Goal: Book appointment/travel/reservation

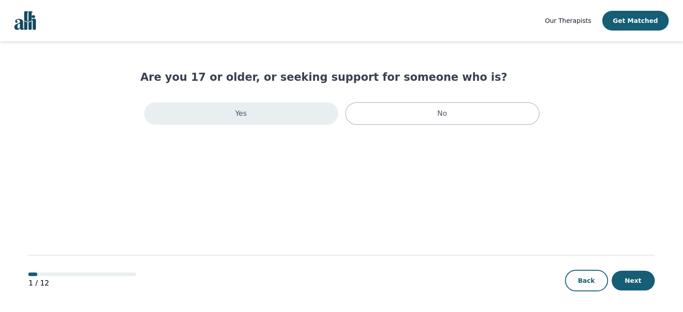
click at [275, 121] on div "Yes" at bounding box center [241, 113] width 194 height 22
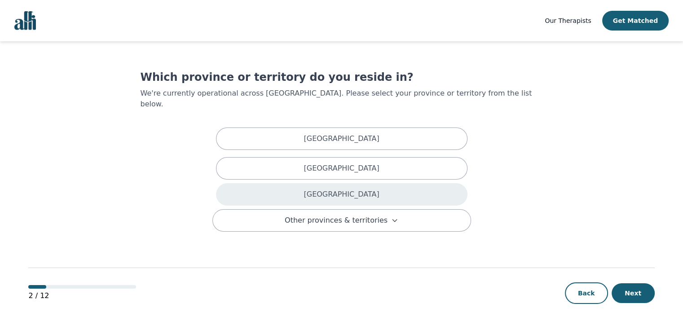
click at [321, 184] on div "[GEOGRAPHIC_DATA]" at bounding box center [341, 194] width 251 height 22
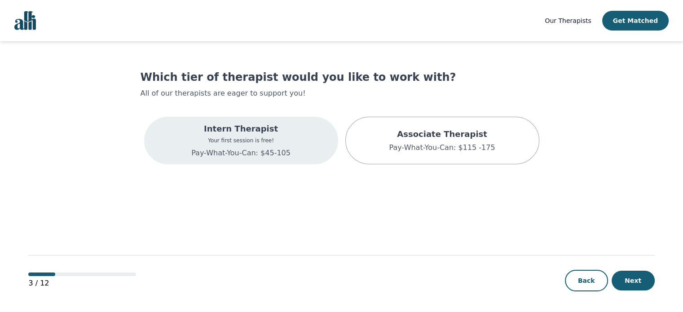
click at [286, 139] on div "Intern Therapist Your first session is free! Pay-What-You-Can: $45-105" at bounding box center [241, 141] width 194 height 48
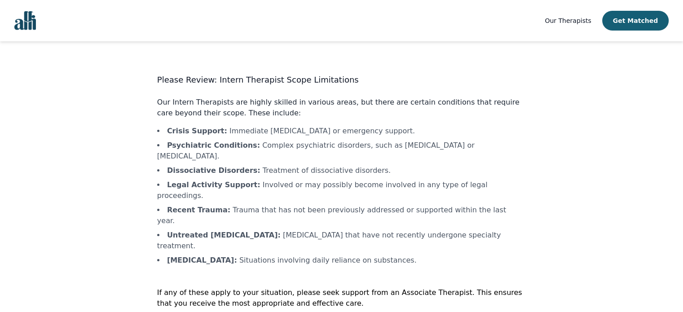
scroll to position [1, 0]
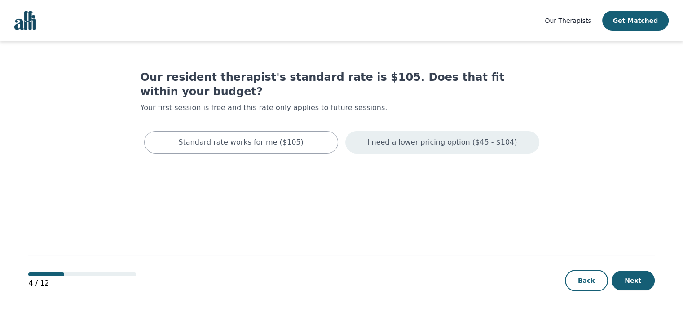
click at [450, 134] on div "I need a lower pricing option ($45 - $104)" at bounding box center [442, 142] width 194 height 22
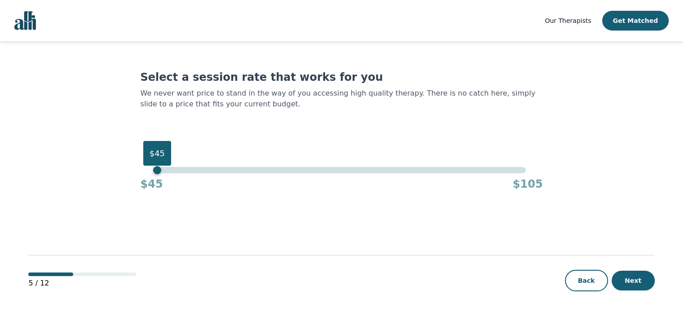
drag, startPoint x: 528, startPoint y: 169, endPoint x: 43, endPoint y: 183, distance: 485.5
click at [43, 183] on main "Select a session rate that works for you We never want price to stand in the wa…" at bounding box center [341, 177] width 626 height 272
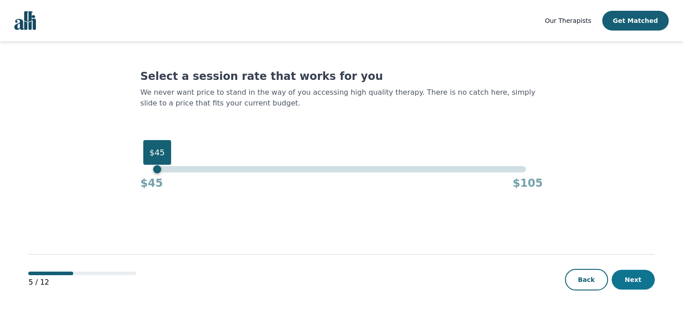
click at [630, 273] on button "Next" at bounding box center [632, 280] width 43 height 20
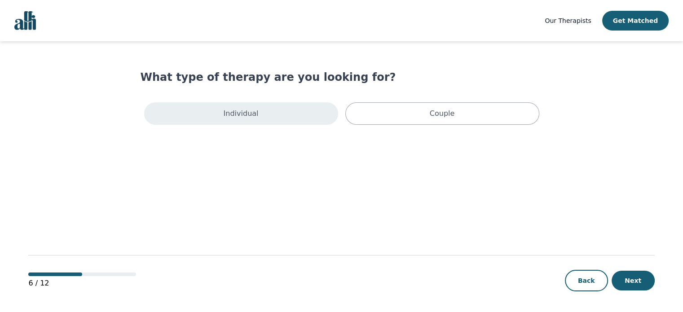
click at [315, 122] on div "Individual" at bounding box center [241, 113] width 194 height 22
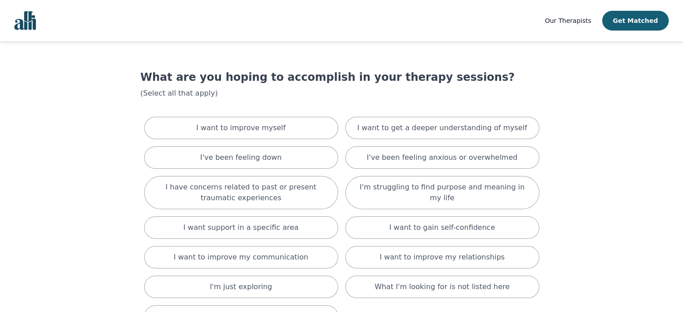
scroll to position [45, 0]
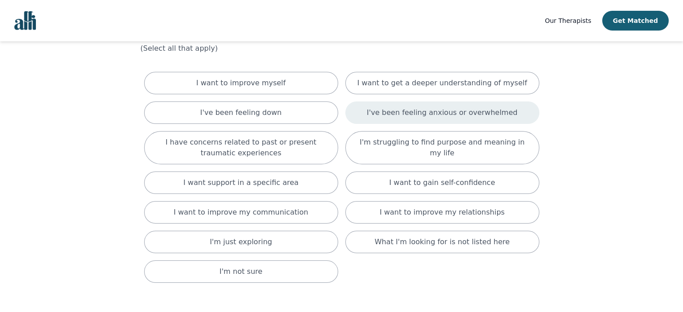
click at [397, 118] on div "I've been feeling anxious or overwhelmed" at bounding box center [442, 112] width 194 height 22
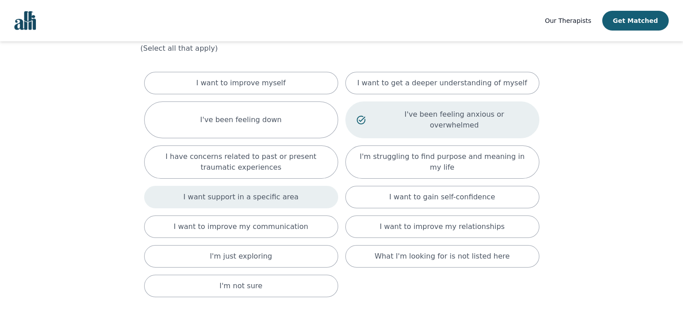
click at [316, 186] on div "I want support in a specific area" at bounding box center [241, 197] width 194 height 22
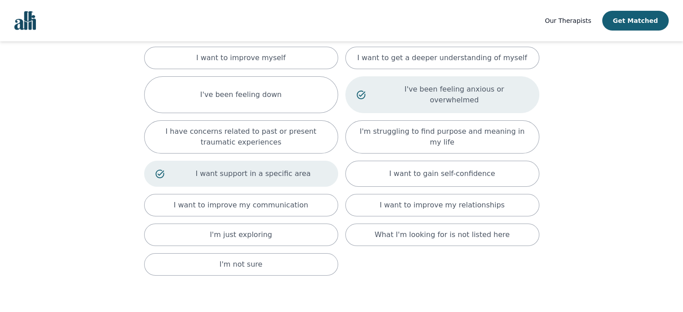
scroll to position [90, 0]
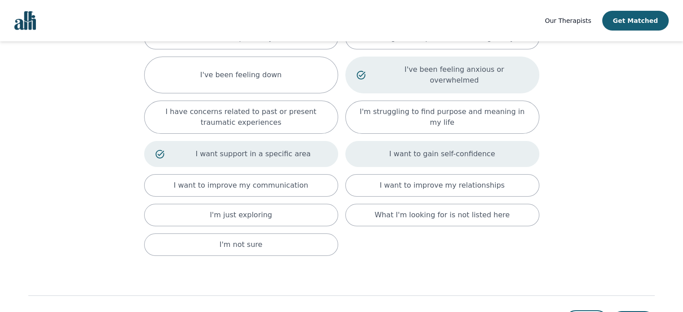
click at [508, 141] on div "I want to gain self-confidence" at bounding box center [442, 154] width 194 height 26
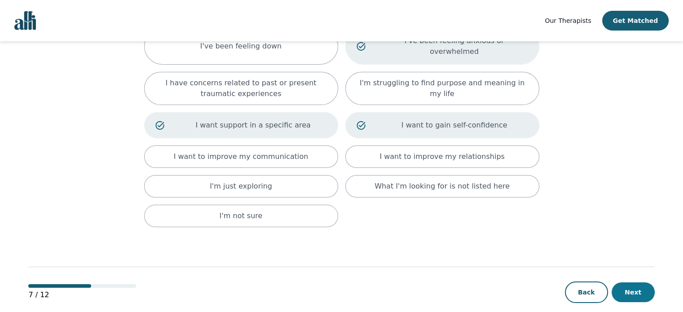
click at [625, 282] on button "Next" at bounding box center [632, 292] width 43 height 20
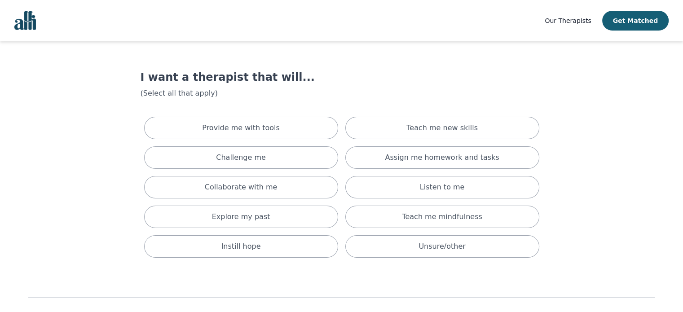
scroll to position [41, 0]
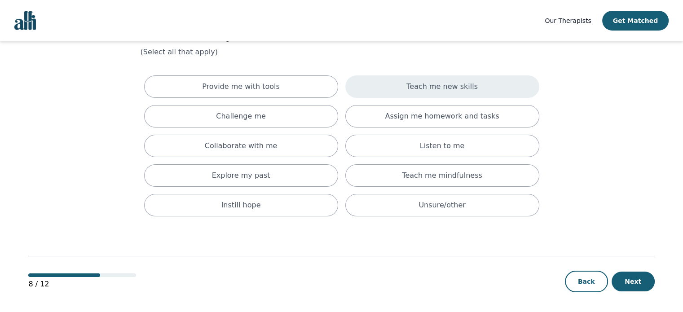
click at [377, 89] on div "Teach me new skills" at bounding box center [442, 86] width 194 height 22
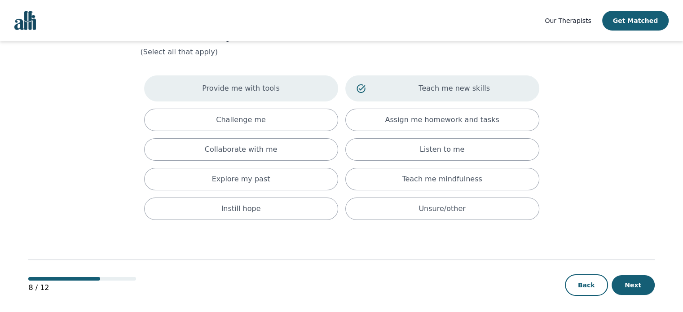
click at [303, 86] on div "Provide me with tools" at bounding box center [241, 88] width 194 height 26
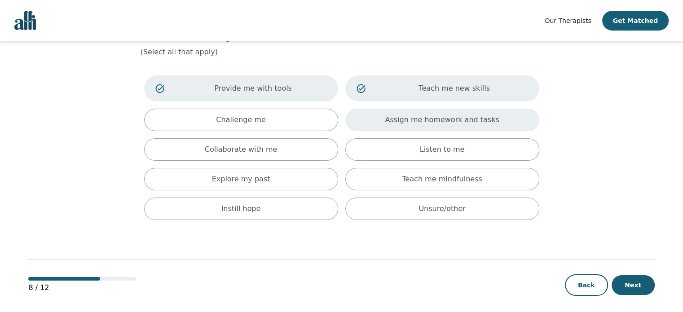
click at [424, 118] on p "Assign me homework and tasks" at bounding box center [442, 119] width 114 height 11
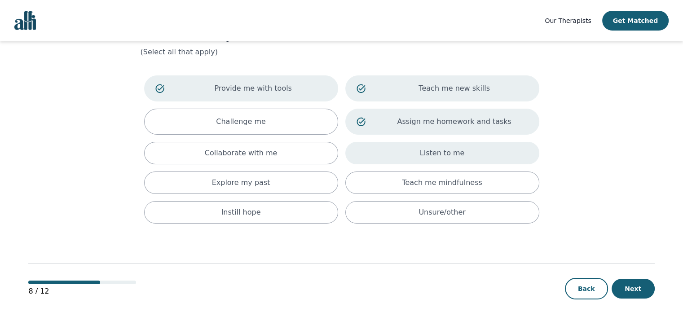
click at [413, 149] on div "Listen to me" at bounding box center [442, 153] width 194 height 22
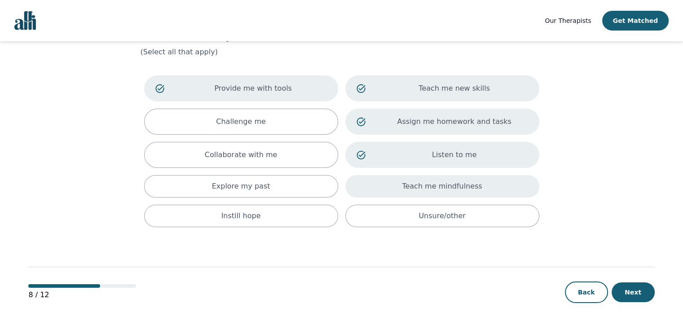
click at [400, 185] on div "Teach me mindfulness" at bounding box center [442, 186] width 194 height 22
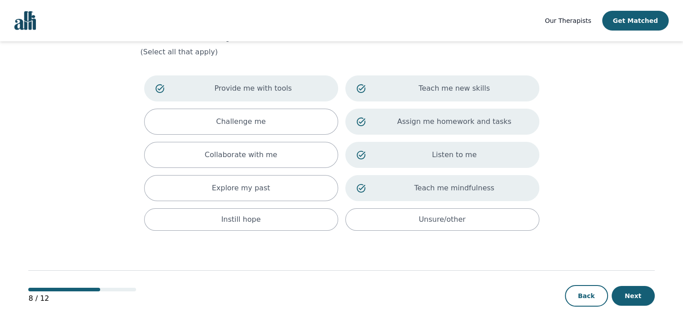
click at [205, 231] on div "Provide me with tools Teach me new skills Challenge me Assign me homework and t…" at bounding box center [342, 153] width 402 height 163
click at [216, 224] on div "Instill hope" at bounding box center [241, 219] width 194 height 22
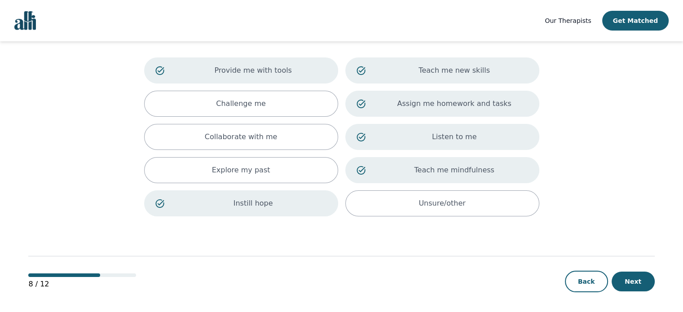
scroll to position [59, 0]
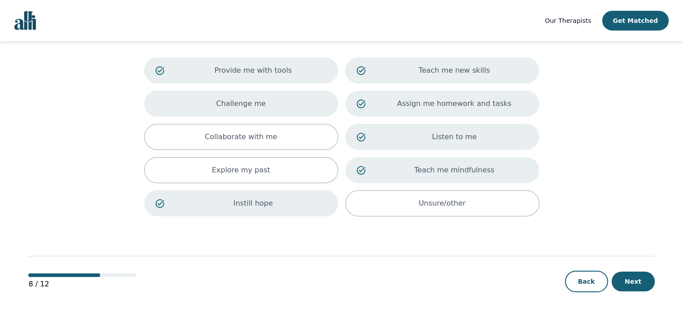
click at [321, 108] on div "Challenge me" at bounding box center [241, 104] width 194 height 26
click at [632, 282] on button "Next" at bounding box center [632, 282] width 43 height 20
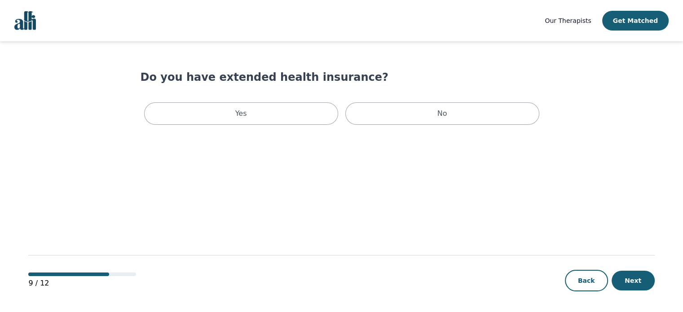
scroll to position [1, 0]
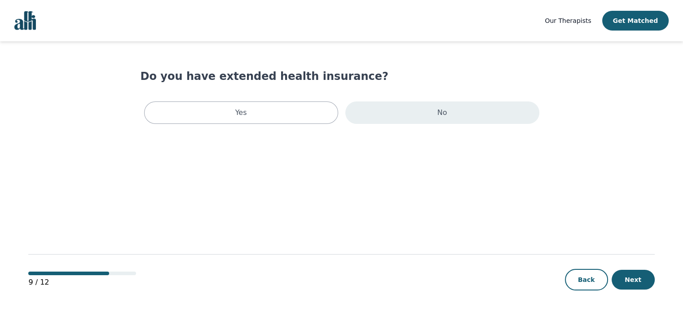
click at [401, 123] on div "No" at bounding box center [442, 112] width 194 height 22
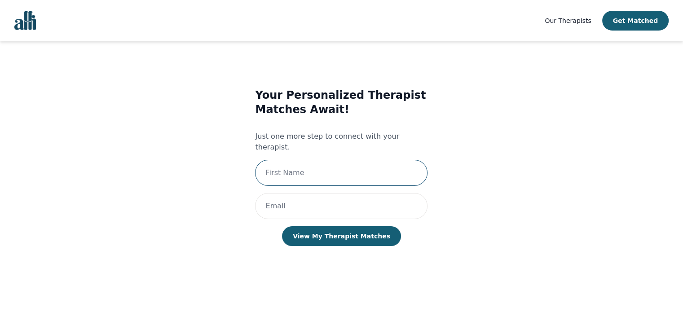
click at [355, 160] on input "text" at bounding box center [341, 173] width 172 height 26
type input "[PERSON_NAME]"
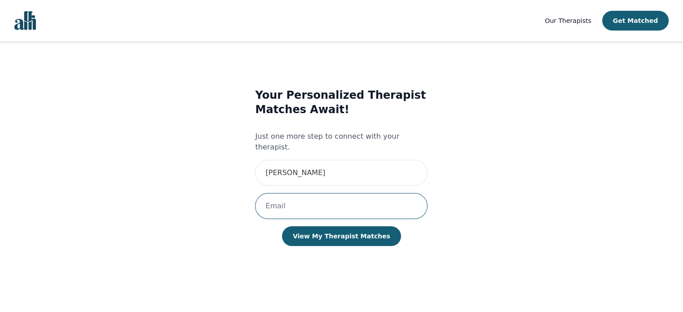
click at [314, 201] on input "email" at bounding box center [341, 206] width 172 height 26
type input "[PERSON_NAME][EMAIL_ADDRESS][PERSON_NAME][DOMAIN_NAME]"
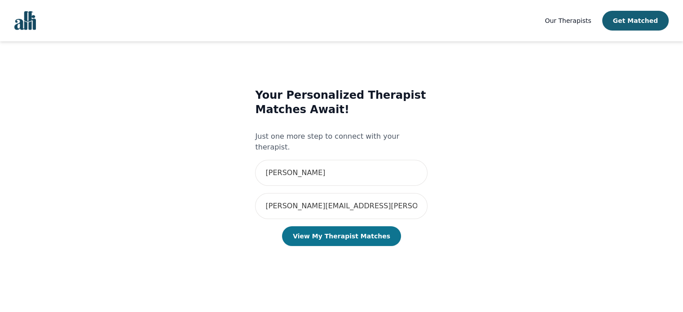
click at [370, 226] on button "View My Therapist Matches" at bounding box center [341, 236] width 119 height 20
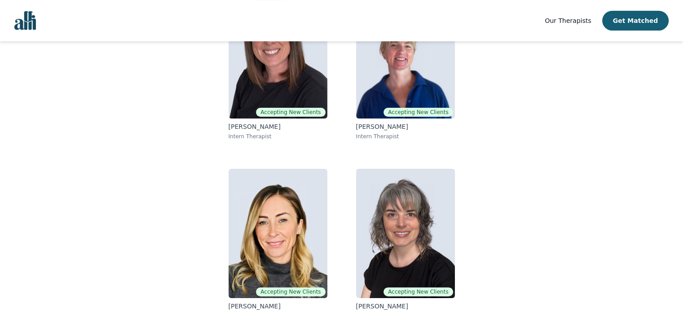
scroll to position [156, 0]
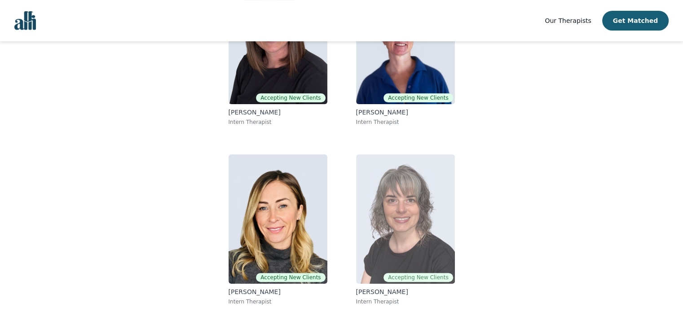
click at [437, 223] on img at bounding box center [405, 218] width 99 height 129
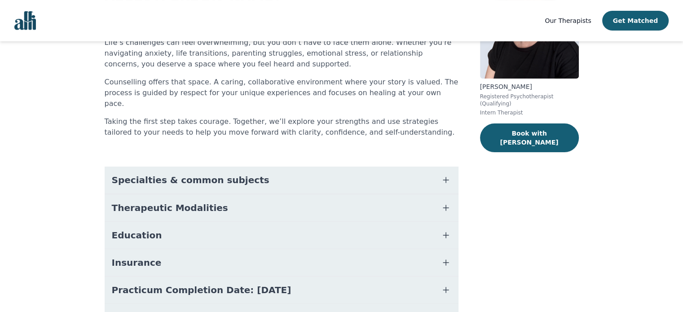
scroll to position [135, 0]
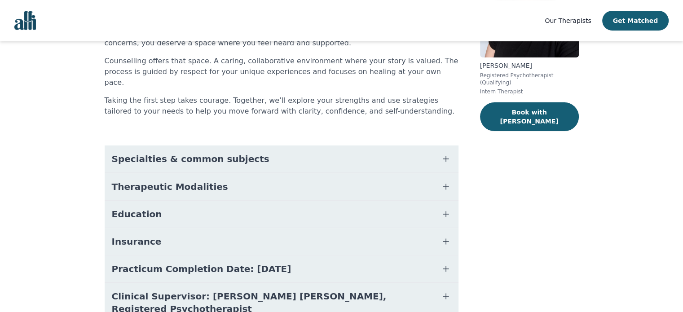
click at [236, 156] on button "Specialties & common subjects" at bounding box center [282, 158] width 354 height 27
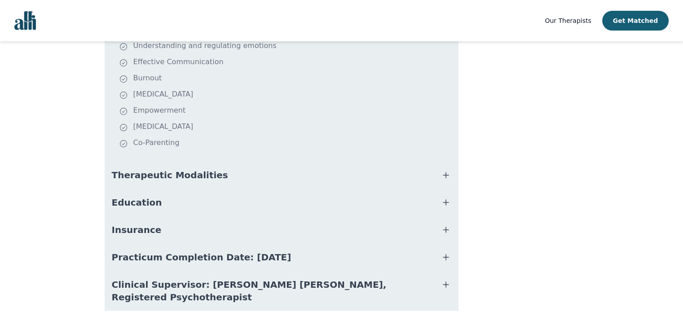
scroll to position [349, 0]
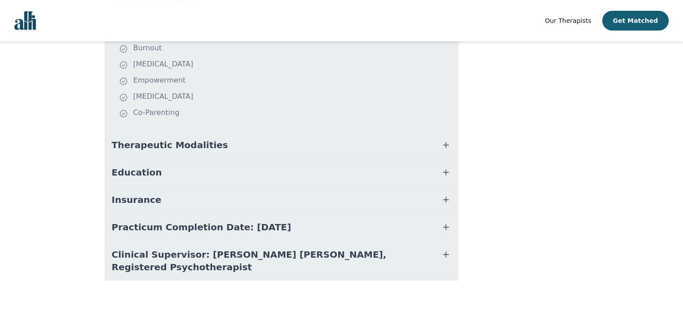
click at [247, 221] on span "Practicum Completion Date: [DATE]" at bounding box center [202, 227] width 180 height 13
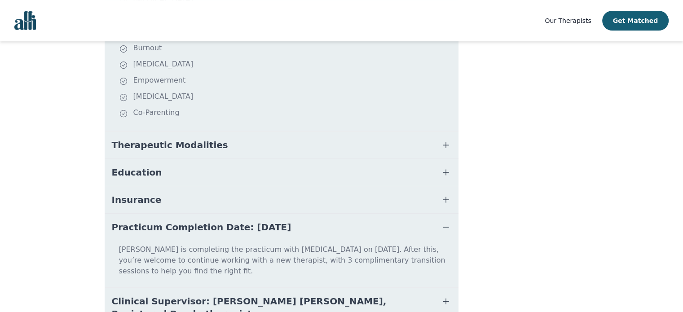
click at [247, 221] on span "Practicum Completion Date: [DATE]" at bounding box center [202, 227] width 180 height 13
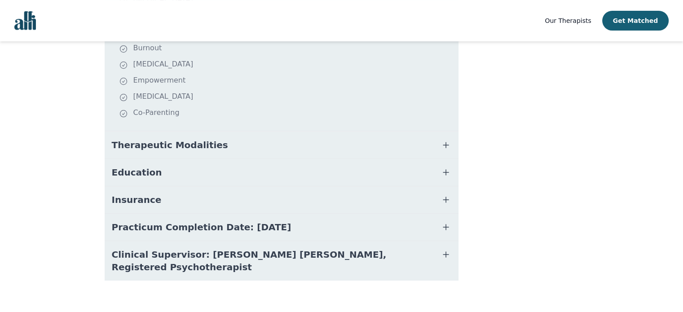
click at [246, 186] on button "Insurance" at bounding box center [282, 199] width 354 height 27
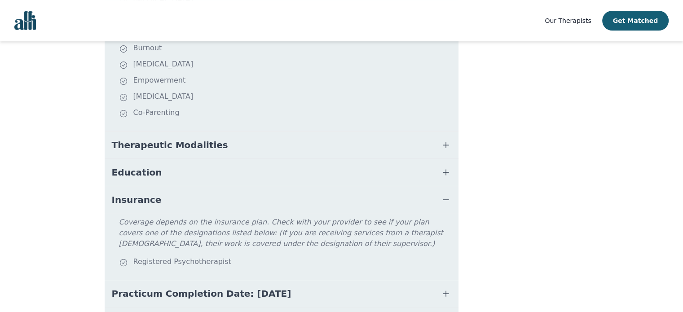
click at [246, 186] on button "Insurance" at bounding box center [282, 199] width 354 height 27
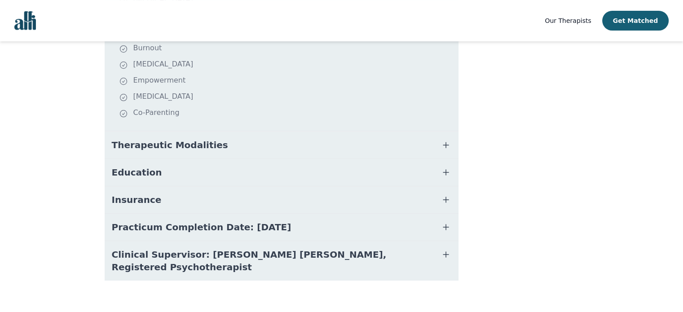
click at [246, 164] on button "Education" at bounding box center [282, 172] width 354 height 27
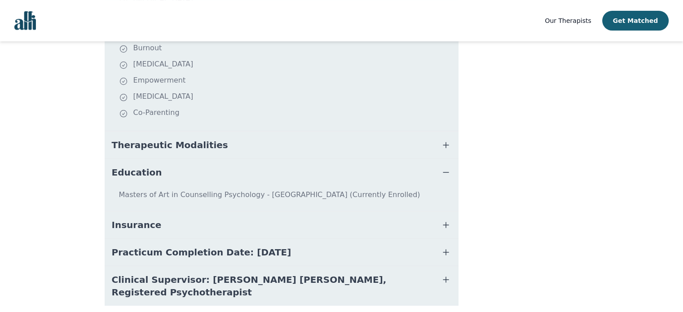
click at [246, 164] on button "Education" at bounding box center [282, 172] width 354 height 27
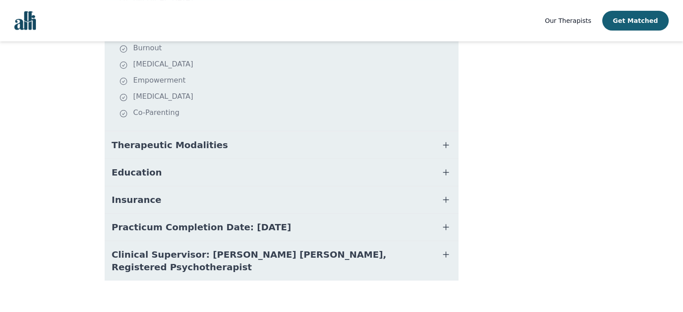
click at [253, 132] on button "Therapeutic Modalities" at bounding box center [282, 145] width 354 height 27
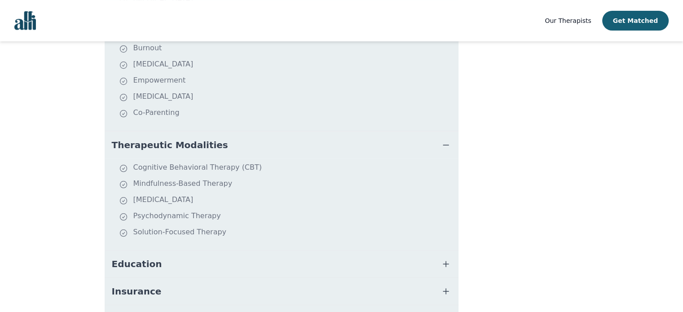
click at [253, 132] on button "Therapeutic Modalities" at bounding box center [282, 145] width 354 height 27
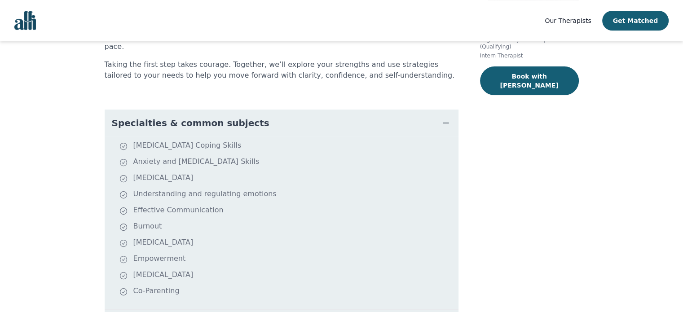
scroll to position [0, 0]
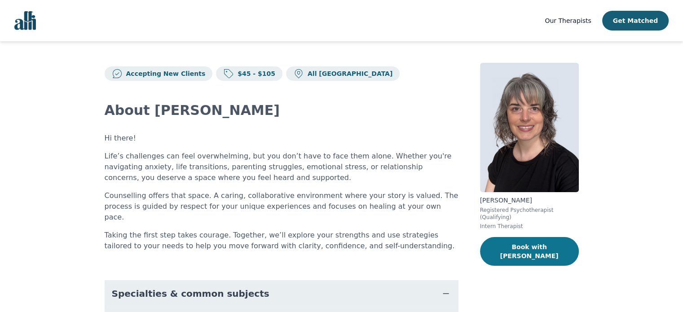
click at [543, 238] on button "Book with [PERSON_NAME]" at bounding box center [529, 251] width 99 height 29
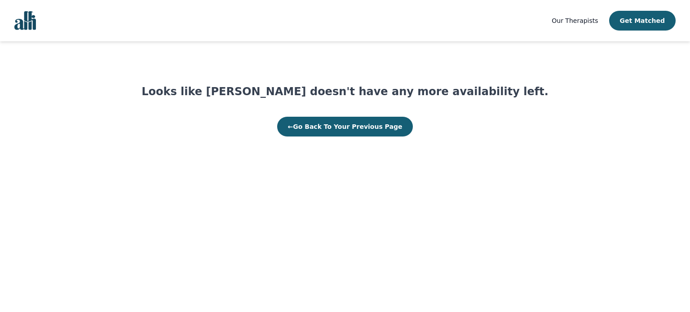
click at [346, 136] on html "Our Therapists Get Matched Looks like [PERSON_NAME] doesn't have any more avail…" at bounding box center [345, 68] width 690 height 136
click at [352, 132] on button "← Go Back To Your Previous Page" at bounding box center [345, 127] width 136 height 20
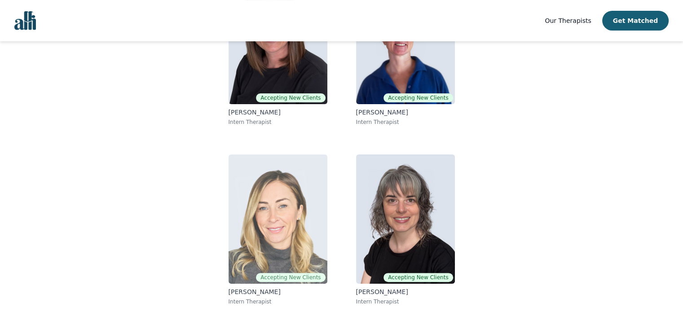
scroll to position [66, 0]
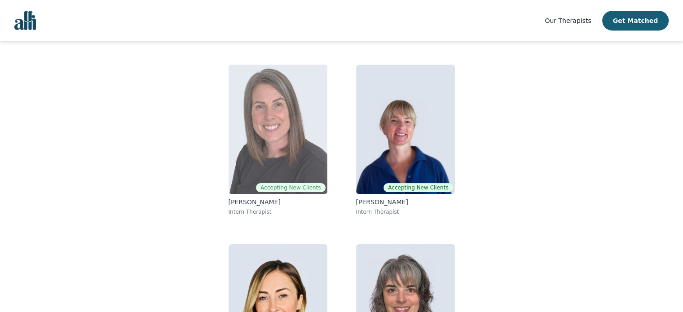
click at [286, 140] on img at bounding box center [278, 129] width 99 height 129
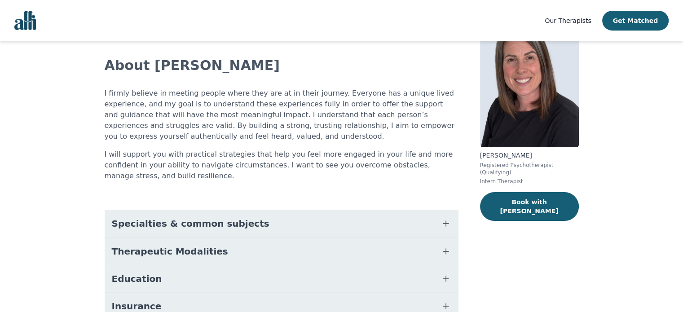
click at [216, 233] on button "Specialties & common subjects" at bounding box center [282, 223] width 354 height 27
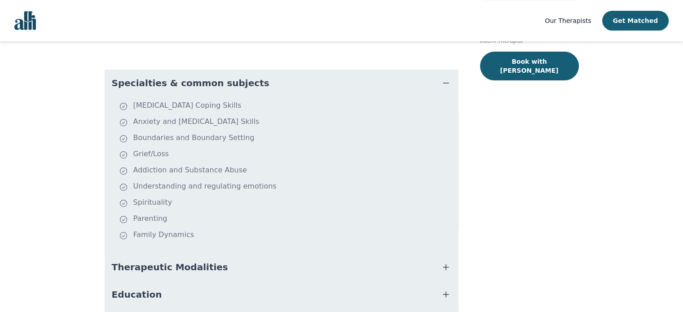
scroll to position [171, 0]
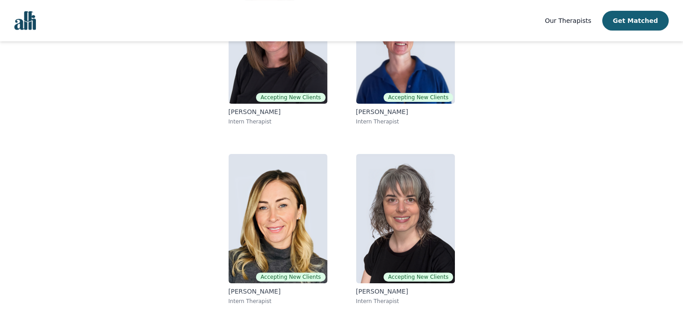
scroll to position [66, 0]
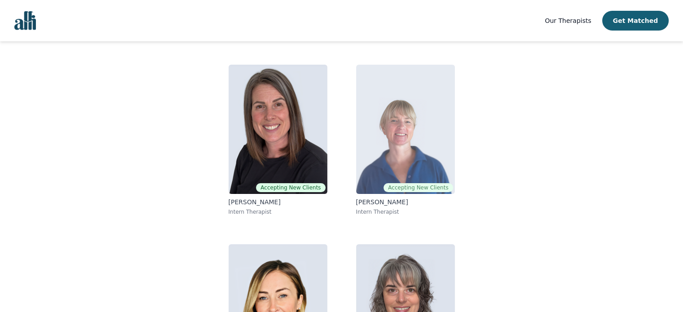
click at [447, 157] on img at bounding box center [405, 129] width 99 height 129
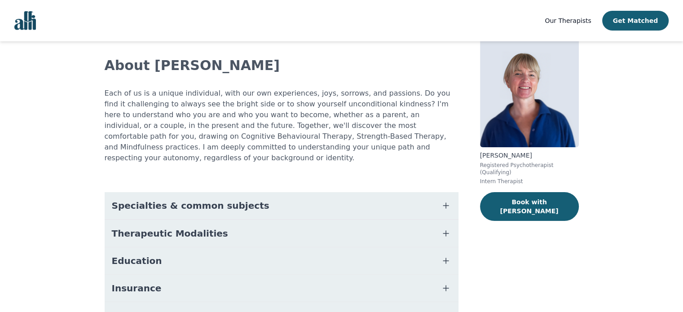
click at [243, 192] on button "Specialties & common subjects" at bounding box center [282, 205] width 354 height 27
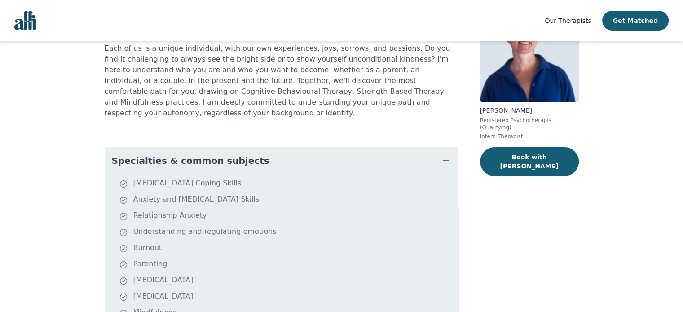
scroll to position [135, 0]
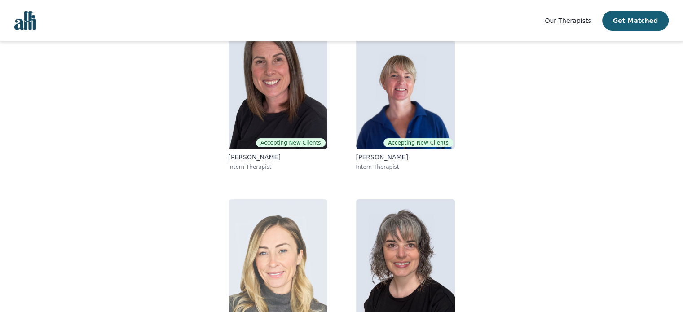
click at [245, 229] on img at bounding box center [278, 263] width 99 height 129
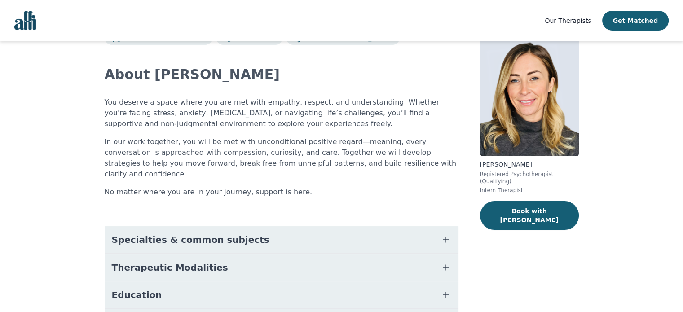
scroll to position [45, 0]
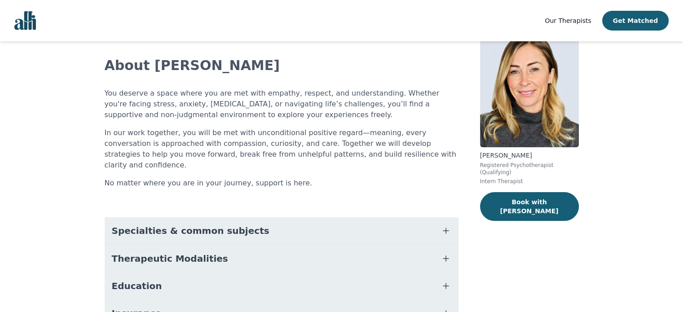
click at [179, 224] on span "Specialties & common subjects" at bounding box center [191, 230] width 158 height 13
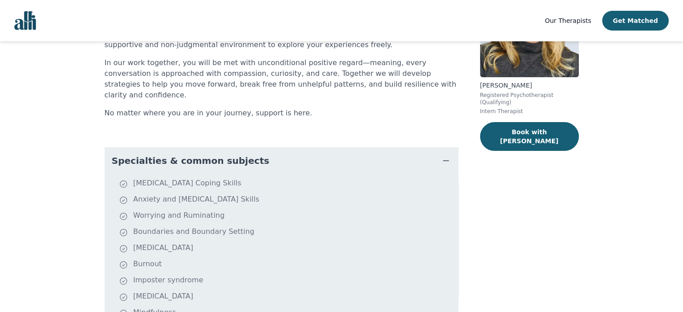
scroll to position [94, 0]
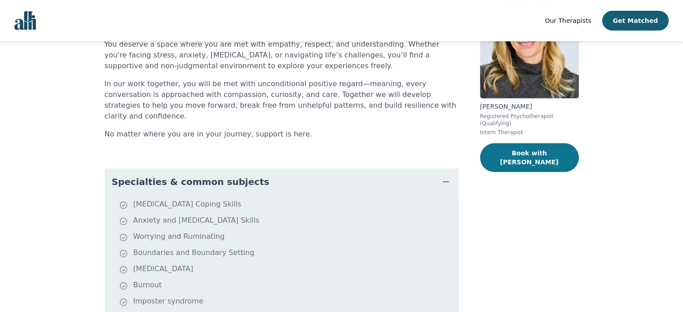
click at [506, 151] on button "Book with [PERSON_NAME]" at bounding box center [529, 157] width 99 height 29
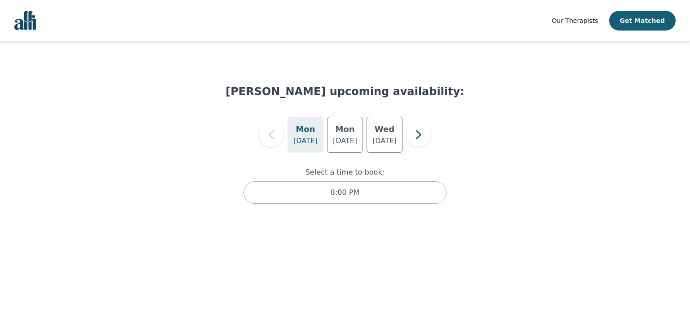
click at [302, 145] on p "[DATE]" at bounding box center [305, 141] width 24 height 11
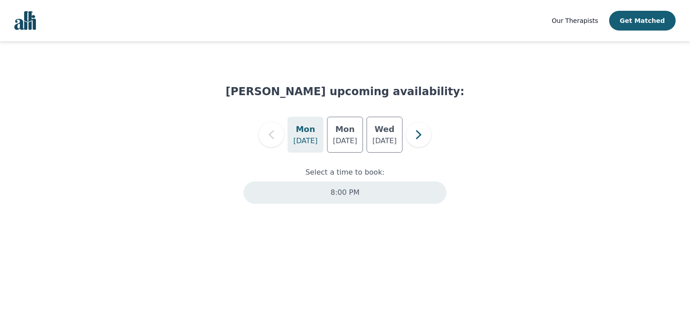
click at [347, 181] on div "8:00 PM" at bounding box center [344, 192] width 203 height 22
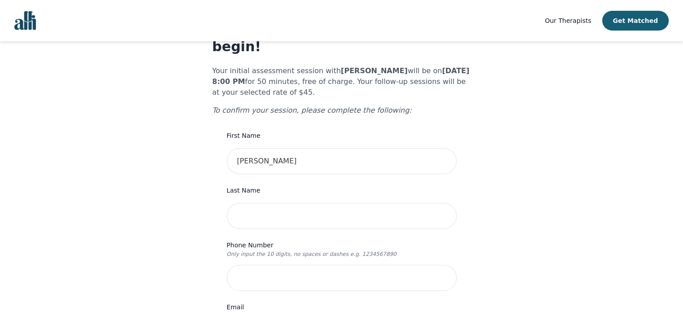
scroll to position [45, 0]
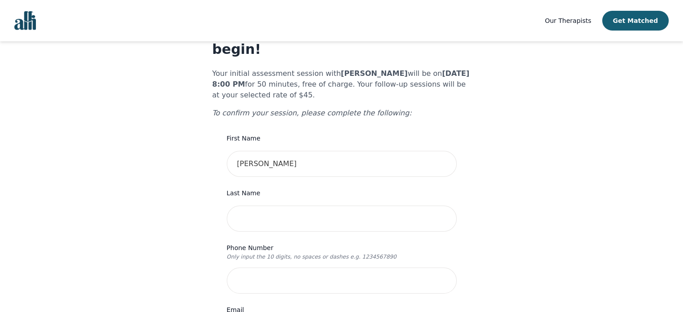
click at [351, 188] on div "Last Name" at bounding box center [342, 210] width 230 height 44
click at [336, 206] on input "text" at bounding box center [342, 219] width 230 height 26
type input "[PERSON_NAME]"
type input "5199947124"
type input "[STREET_ADDRESS][DEMOGRAPHIC_DATA]"
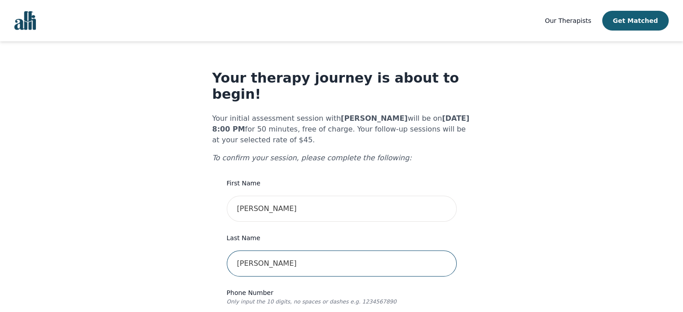
scroll to position [0, 0]
